Goal: Navigation & Orientation: Find specific page/section

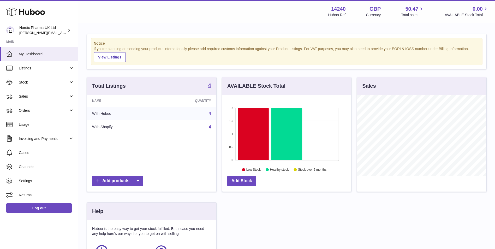
scroll to position [81, 129]
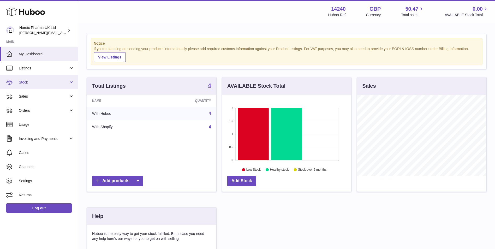
click at [28, 84] on span "Stock" at bounding box center [44, 82] width 50 height 5
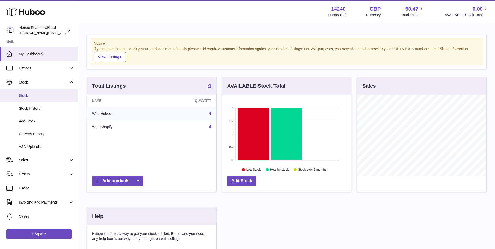
click at [36, 95] on span "Stock" at bounding box center [46, 95] width 55 height 5
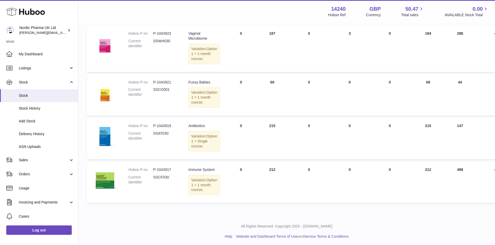
scroll to position [78, 0]
click at [45, 233] on link "Log out" at bounding box center [39, 230] width 66 height 9
